Goal: Task Accomplishment & Management: Complete application form

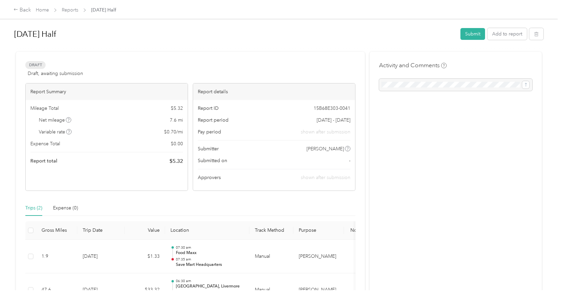
click at [270, 44] on div "[DATE] Half Submit Add to report" at bounding box center [278, 35] width 529 height 20
click at [502, 37] on button "Add to report" at bounding box center [506, 34] width 39 height 12
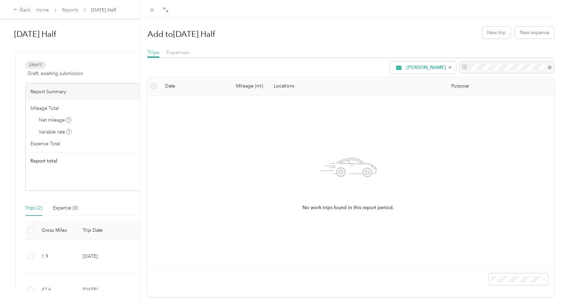
click at [71, 14] on div "Add to [DATE] Half New trip New expense Trips Expenses [PERSON_NAME] Date Milea…" at bounding box center [280, 151] width 561 height 302
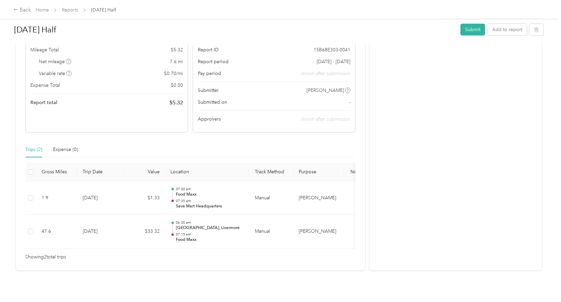
scroll to position [67, 0]
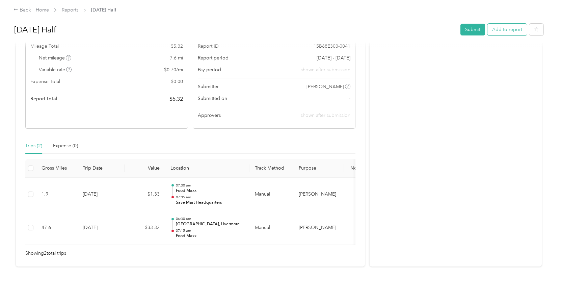
click at [513, 29] on button "Add to report" at bounding box center [506, 30] width 39 height 12
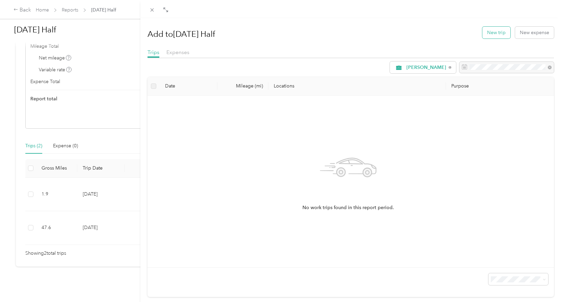
click at [494, 35] on button "New trip" at bounding box center [496, 33] width 28 height 12
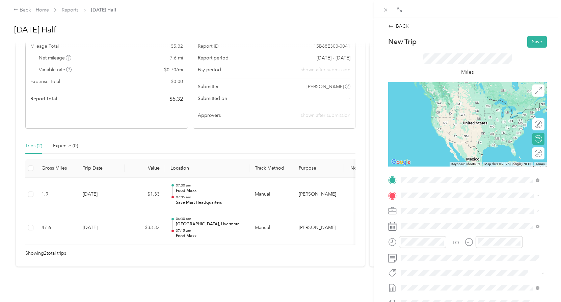
click at [458, 214] on span "[STREET_ADDRESS][PERSON_NAME]" at bounding box center [454, 217] width 80 height 6
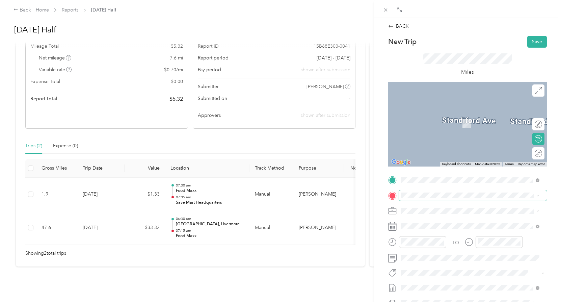
click at [426, 191] on span at bounding box center [473, 195] width 148 height 11
click at [462, 225] on div "TEAM Save Mart [STREET_ADDRESS][PERSON_NAME]" at bounding box center [454, 227] width 80 height 17
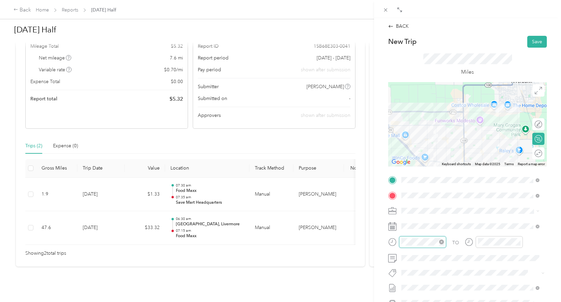
scroll to position [494, 0]
click at [413, 208] on div "10" at bounding box center [408, 205] width 16 height 9
click at [414, 246] on div at bounding box center [422, 242] width 47 height 12
click at [448, 147] on div "AM" at bounding box center [446, 151] width 16 height 9
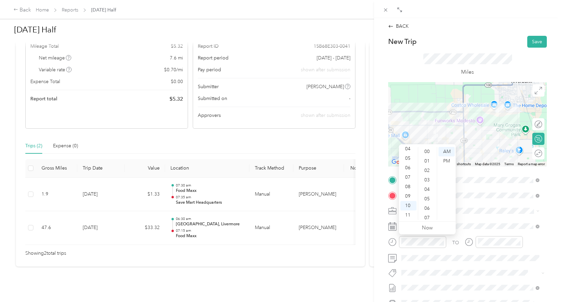
scroll to position [34, 0]
click at [431, 213] on div "10" at bounding box center [427, 211] width 16 height 9
click at [496, 215] on span at bounding box center [473, 210] width 148 height 11
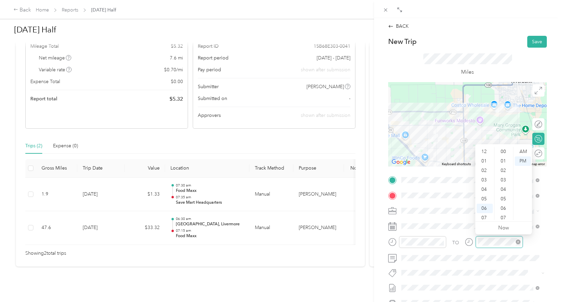
scroll to position [494, 0]
click at [485, 207] on div "10" at bounding box center [484, 205] width 16 height 9
click at [503, 182] on div "10" at bounding box center [504, 181] width 16 height 9
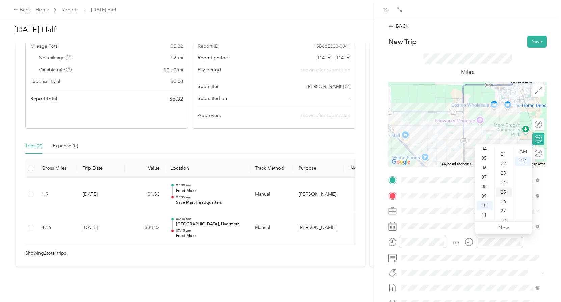
click at [505, 194] on div "25" at bounding box center [504, 191] width 16 height 9
click at [523, 151] on div "AM" at bounding box center [522, 151] width 16 height 9
click at [530, 250] on div "TO" at bounding box center [467, 244] width 159 height 17
click at [535, 40] on button "Save" at bounding box center [537, 42] width 20 height 12
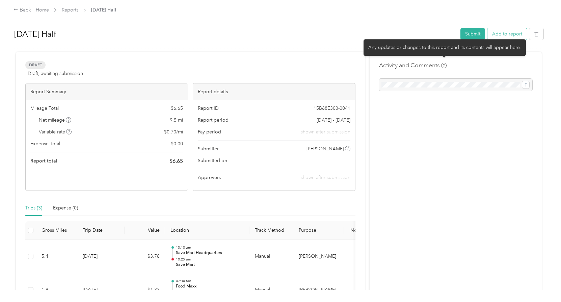
click at [502, 33] on button "Add to report" at bounding box center [506, 34] width 39 height 12
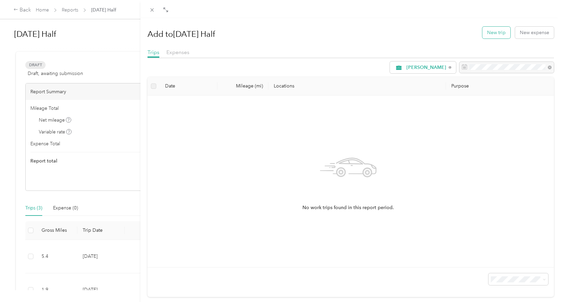
click at [497, 37] on button "New trip" at bounding box center [496, 33] width 28 height 12
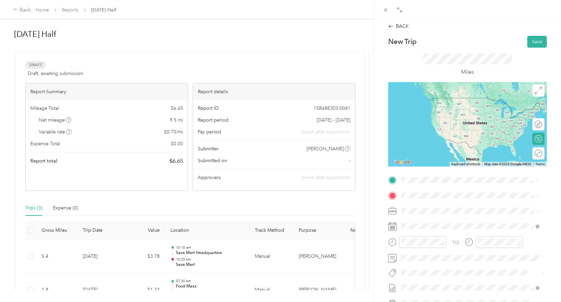
click at [469, 212] on div "TEAM Save Mart [STREET_ADDRESS][PERSON_NAME]" at bounding box center [454, 211] width 80 height 17
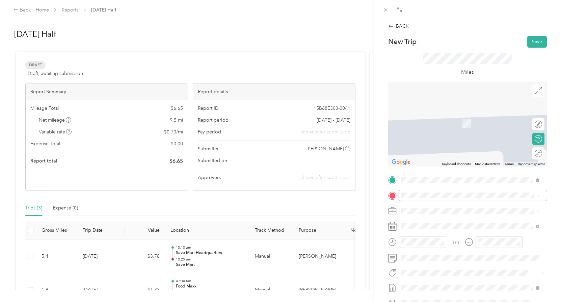
click at [429, 190] on span at bounding box center [473, 195] width 148 height 11
click at [455, 233] on li "TEAM Save Mart Headquarters [STREET_ADDRESS][PERSON_NAME]" at bounding box center [470, 227] width 143 height 24
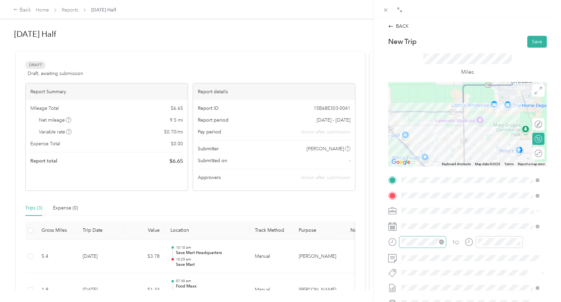
click at [430, 246] on div at bounding box center [422, 242] width 47 height 12
click at [409, 217] on div "11" at bounding box center [408, 214] width 16 height 9
click at [427, 183] on div "30" at bounding box center [427, 180] width 16 height 9
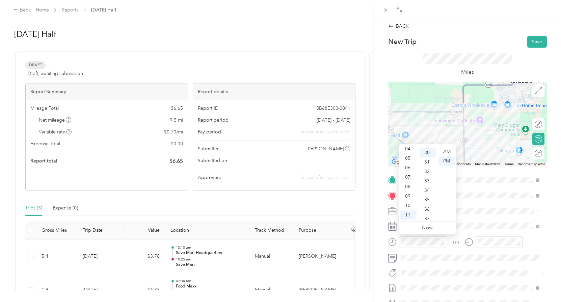
scroll to position [283, 0]
click at [449, 155] on div "AM" at bounding box center [446, 151] width 16 height 9
click at [426, 178] on div "15" at bounding box center [427, 178] width 16 height 9
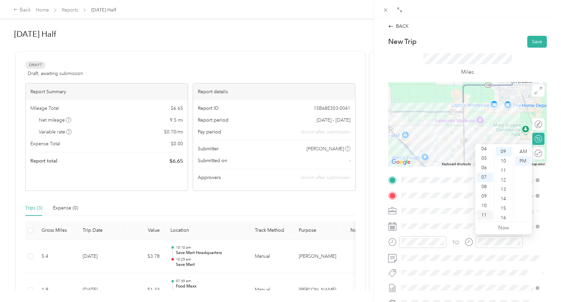
click at [489, 212] on div "11" at bounding box center [484, 214] width 16 height 9
click at [504, 181] on div "30" at bounding box center [504, 180] width 16 height 9
click at [525, 149] on div "AM" at bounding box center [522, 151] width 16 height 9
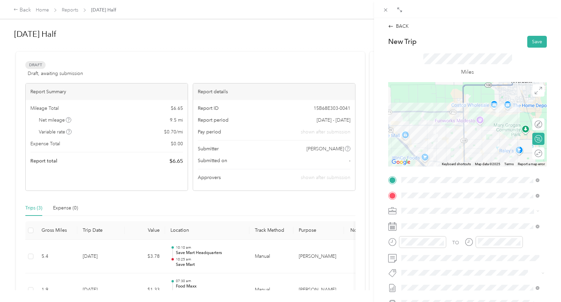
click at [549, 248] on div "BACK New Trip Save This trip cannot be edited because it is either under review…" at bounding box center [467, 169] width 187 height 302
click at [531, 45] on button "Save" at bounding box center [537, 42] width 20 height 12
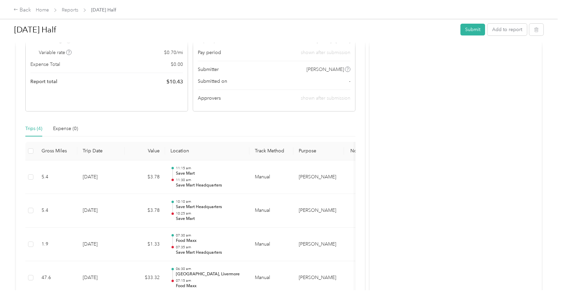
scroll to position [67, 0]
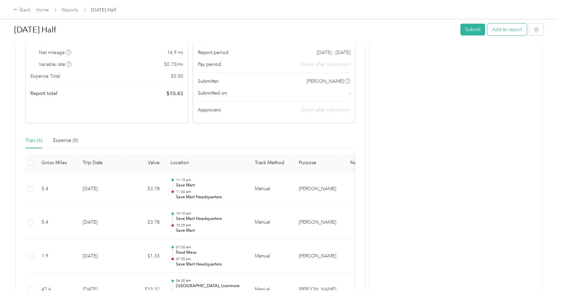
click at [507, 33] on button "Add to report" at bounding box center [506, 30] width 39 height 12
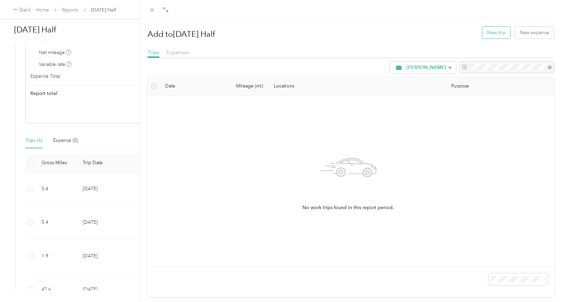
click at [500, 30] on button "New trip" at bounding box center [496, 33] width 28 height 12
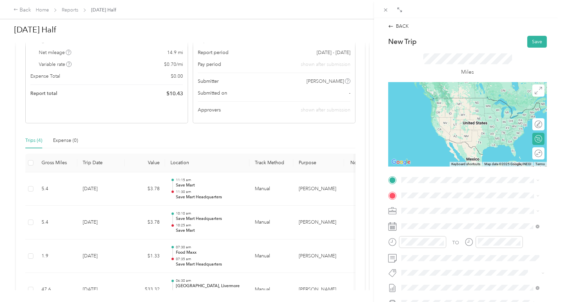
click at [458, 214] on span "[STREET_ADDRESS][PERSON_NAME]" at bounding box center [454, 216] width 80 height 6
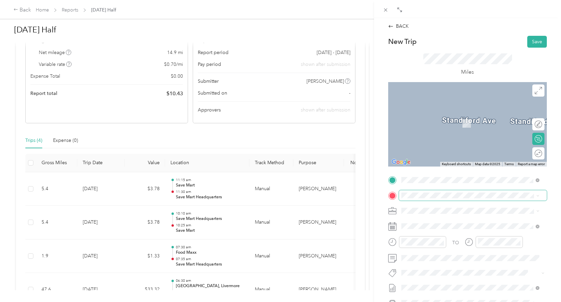
click at [431, 198] on span at bounding box center [473, 195] width 148 height 11
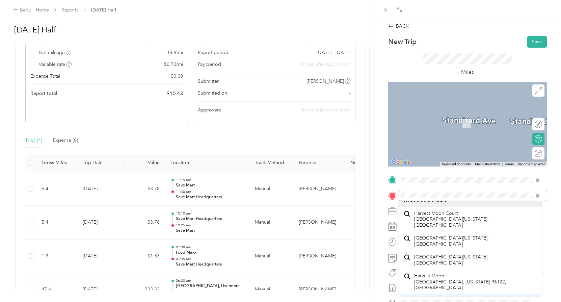
scroll to position [12, 0]
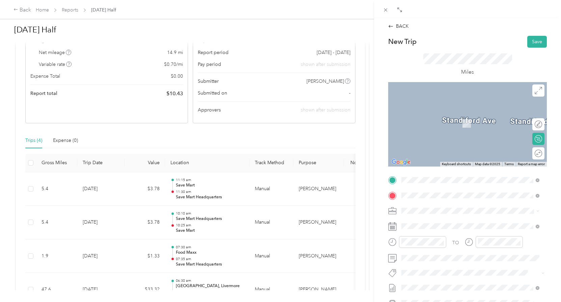
click at [436, 246] on li "[GEOGRAPHIC_DATA][US_STATE], [GEOGRAPHIC_DATA]" at bounding box center [470, 236] width 143 height 19
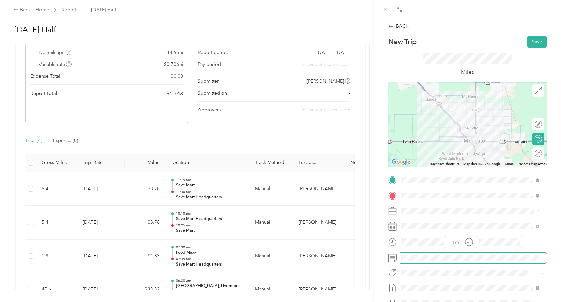
click at [513, 254] on span at bounding box center [473, 257] width 148 height 11
drag, startPoint x: 532, startPoint y: 38, endPoint x: 489, endPoint y: 316, distance: 281.6
click at [489, 301] on html "Back Home Reports [DATE] Half [DATE] Half Submit Add to report Draft Draft, awa…" at bounding box center [278, 151] width 557 height 302
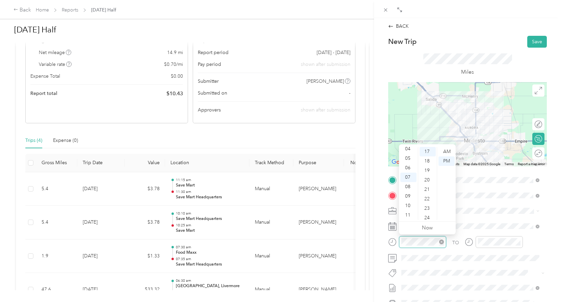
scroll to position [161, 0]
click at [408, 217] on div "11" at bounding box center [408, 214] width 16 height 9
click at [426, 168] on div "40" at bounding box center [427, 166] width 16 height 9
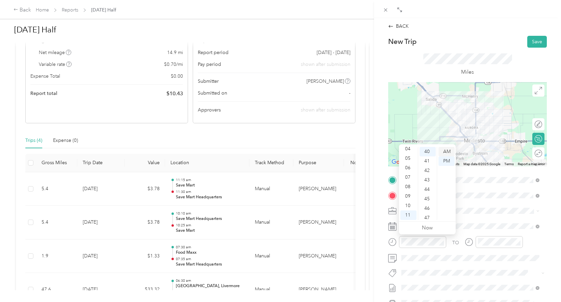
click at [451, 150] on div "AM" at bounding box center [446, 151] width 16 height 9
click at [449, 150] on div "AM" at bounding box center [446, 151] width 16 height 9
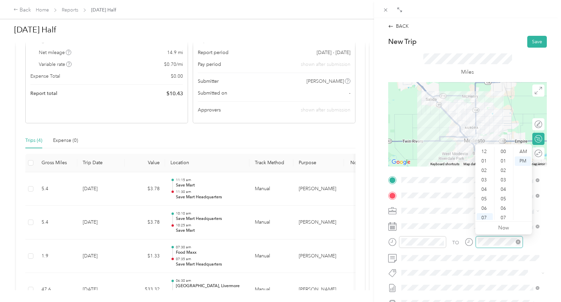
scroll to position [40, 0]
click at [484, 216] on div "11" at bounding box center [484, 214] width 16 height 9
click at [525, 151] on div "AM" at bounding box center [522, 151] width 16 height 9
click at [507, 205] on div "55" at bounding box center [504, 206] width 16 height 9
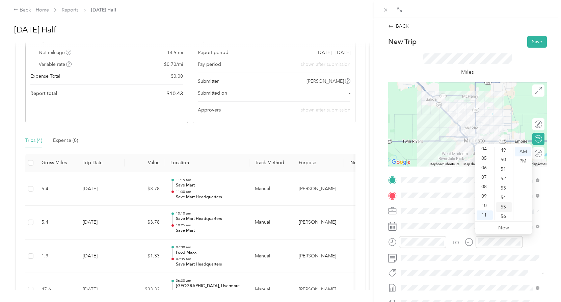
scroll to position [494, 0]
click at [541, 240] on div "TO" at bounding box center [467, 244] width 159 height 17
click at [535, 40] on button "Save" at bounding box center [537, 42] width 20 height 12
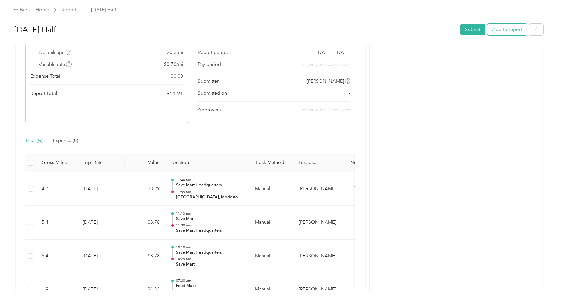
click at [504, 30] on button "Add to report" at bounding box center [506, 30] width 39 height 12
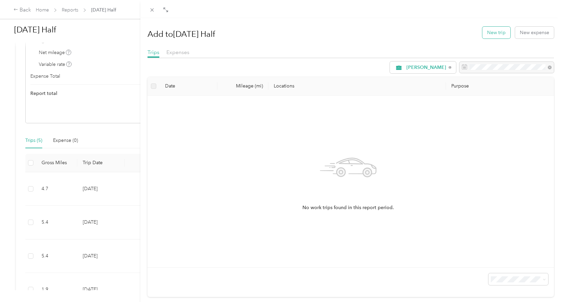
click at [494, 30] on button "New trip" at bounding box center [496, 33] width 28 height 12
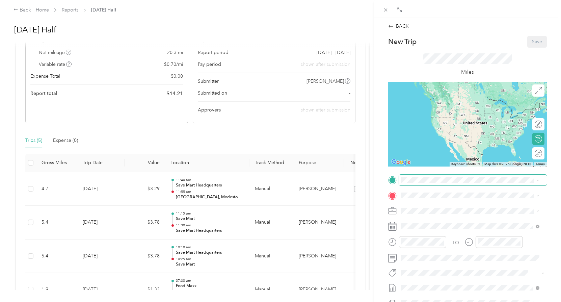
click at [423, 174] on span at bounding box center [473, 179] width 148 height 11
click at [428, 183] on span at bounding box center [473, 179] width 148 height 11
click at [480, 208] on span "[GEOGRAPHIC_DATA][US_STATE], [GEOGRAPHIC_DATA]" at bounding box center [475, 207] width 123 height 12
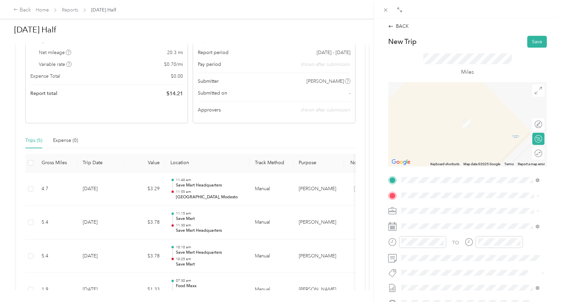
click at [468, 231] on span "[STREET_ADDRESS][PERSON_NAME]" at bounding box center [454, 231] width 80 height 6
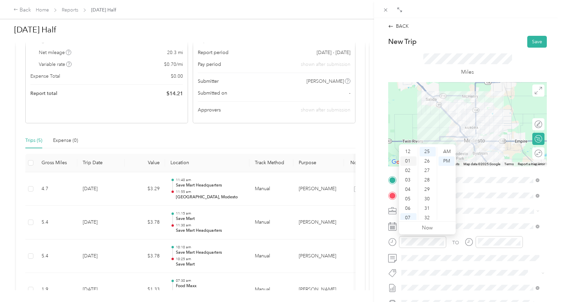
click at [412, 161] on div "01" at bounding box center [408, 160] width 16 height 9
click at [427, 179] on div "46" at bounding box center [427, 180] width 16 height 9
click at [429, 176] on div "45" at bounding box center [427, 175] width 16 height 9
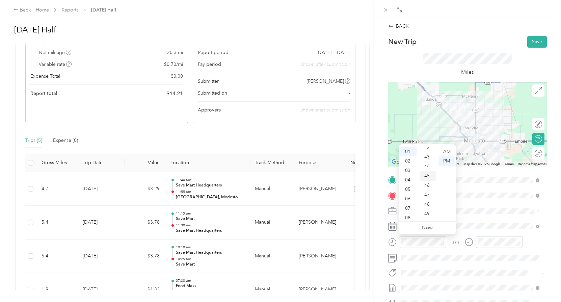
scroll to position [425, 0]
drag, startPoint x: 442, startPoint y: 150, endPoint x: 442, endPoint y: 161, distance: 10.8
click at [442, 161] on ul "AM PM" at bounding box center [445, 183] width 19 height 73
click at [444, 161] on div "PM" at bounding box center [446, 160] width 16 height 9
click at [497, 219] on div "TO Add photo" at bounding box center [467, 255] width 159 height 163
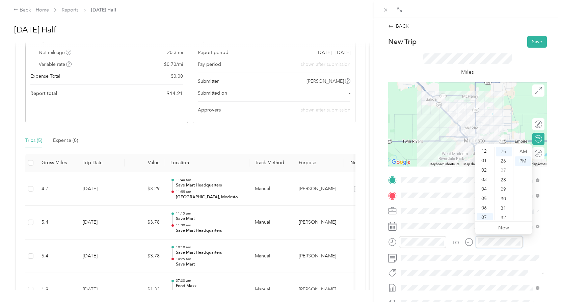
scroll to position [0, 0]
click at [487, 169] on div "02" at bounding box center [484, 170] width 16 height 9
click at [507, 149] on div "00" at bounding box center [504, 151] width 16 height 9
click at [547, 241] on form "New Trip Save This trip cannot be edited because it is either under review, app…" at bounding box center [467, 187] width 173 height 302
click at [528, 43] on button "Save" at bounding box center [537, 42] width 20 height 12
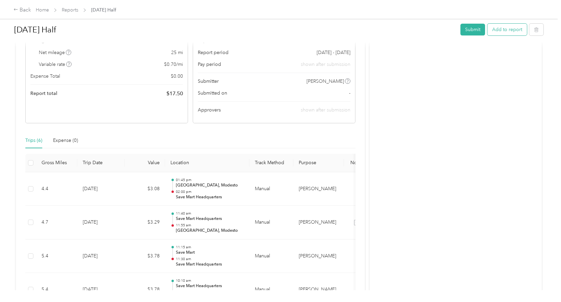
click at [503, 31] on button "Add to report" at bounding box center [506, 30] width 39 height 12
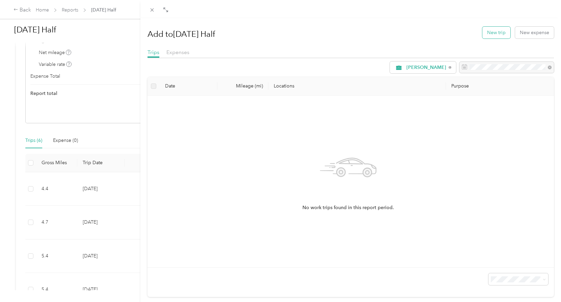
click at [496, 30] on button "New trip" at bounding box center [496, 33] width 28 height 12
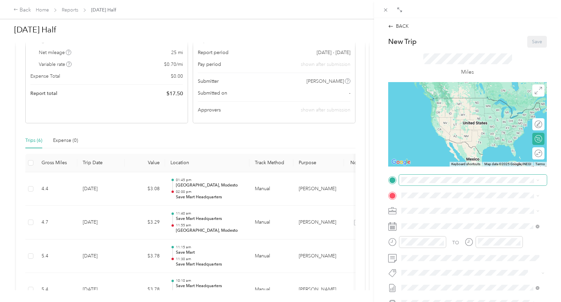
click at [428, 176] on span at bounding box center [473, 179] width 148 height 11
click at [454, 212] on div "TEAM Save Mart Headquarters [STREET_ADDRESS][PERSON_NAME]" at bounding box center [454, 211] width 80 height 17
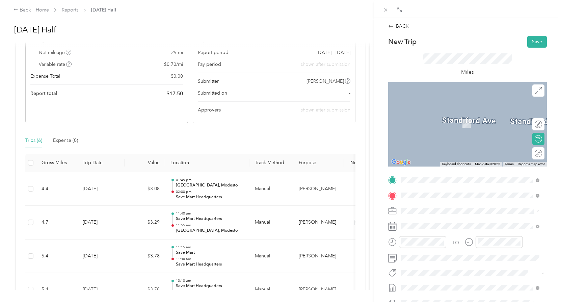
click at [456, 223] on span "[STREET_ADDRESS][US_STATE]" at bounding box center [447, 220] width 67 height 6
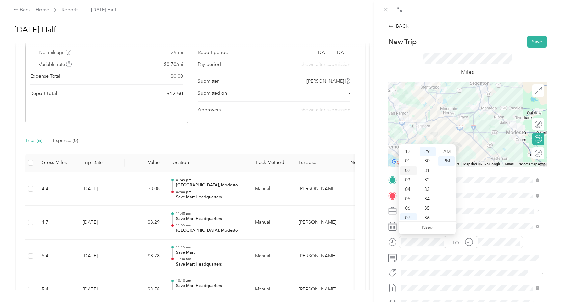
click at [410, 173] on div "02" at bounding box center [408, 170] width 16 height 9
click at [428, 166] on div "20" at bounding box center [427, 167] width 16 height 9
click at [447, 162] on div "PM" at bounding box center [446, 160] width 16 height 9
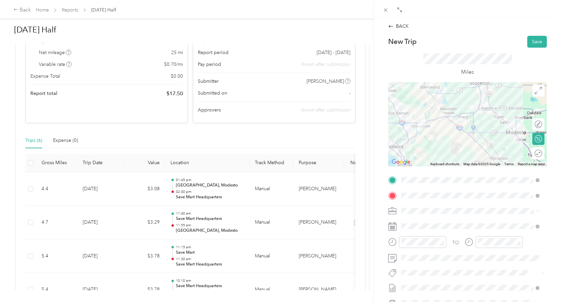
click at [552, 206] on div "BACK New Trip Save This trip cannot be edited because it is either under review…" at bounding box center [467, 169] width 187 height 302
click at [482, 173] on div "03" at bounding box center [484, 172] width 16 height 9
click at [503, 209] on div "10" at bounding box center [504, 207] width 16 height 9
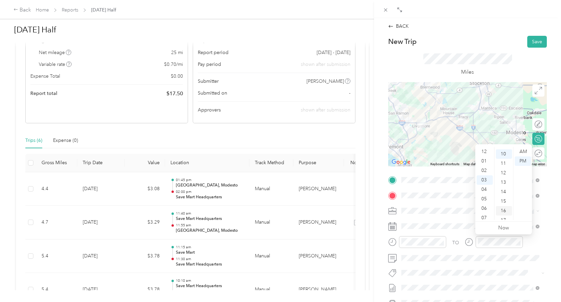
scroll to position [94, 0]
click at [525, 162] on div "PM" at bounding box center [522, 160] width 16 height 9
click at [546, 247] on form "New Trip Save This trip cannot be edited because it is either under review, app…" at bounding box center [467, 187] width 173 height 302
click at [527, 43] on button "Save" at bounding box center [537, 42] width 20 height 12
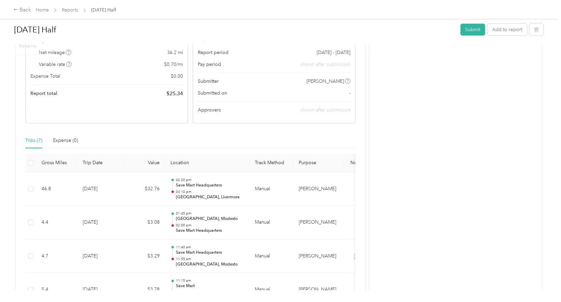
click at [76, 7] on span "Reports" at bounding box center [70, 9] width 17 height 7
click at [498, 128] on div "Activity and Comments" at bounding box center [455, 206] width 172 height 445
